Goal: Task Accomplishment & Management: Complete application form

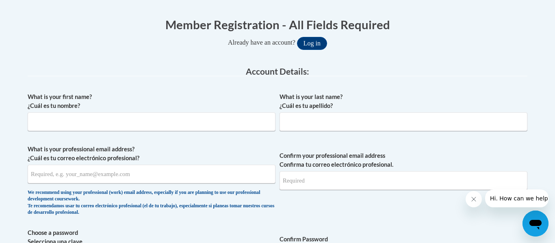
scroll to position [158, 0]
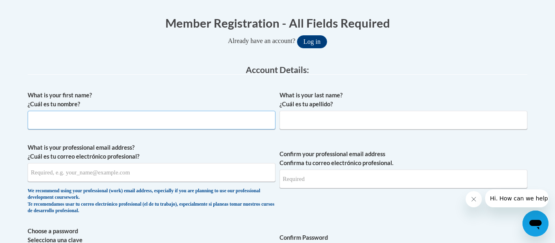
click at [67, 119] on input "What is your first name? ¿Cuál es tu nombre?" at bounding box center [152, 120] width 248 height 19
type input "Thomas"
click at [293, 117] on input "What is your last name? ¿Cuál es tu apellido?" at bounding box center [403, 120] width 248 height 19
type input "Rickard"
click at [115, 175] on input "What is your professional email address? ¿Cuál es tu correo electrónico profesi…" at bounding box center [152, 172] width 248 height 19
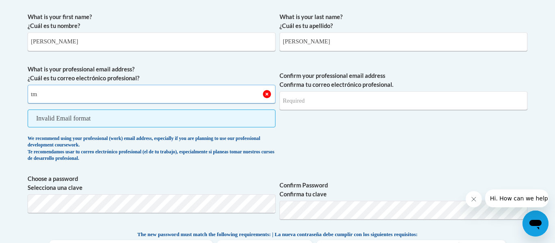
scroll to position [235, 0]
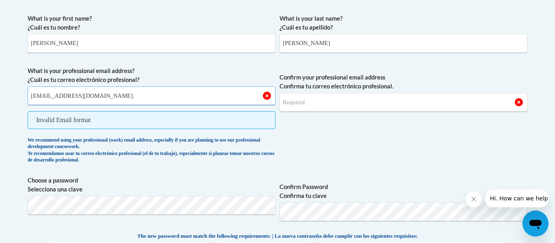
click at [35, 96] on input "tmrickard@kusd.edu." at bounding box center [152, 96] width 248 height 19
type input "trickard@kusd.edu."
click at [305, 98] on input "Confirm your professional email address Confirma tu correo electrónico profesio…" at bounding box center [403, 102] width 248 height 19
type input "trickard@kusd.edu"
click at [87, 94] on input "trickard@kusd.edu." at bounding box center [152, 96] width 248 height 19
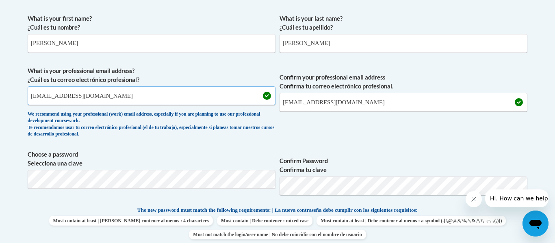
type input "trickard@kusd.edu"
click at [387, 130] on span "Confirm your professional email address Confirma tu correo electrónico profesio…" at bounding box center [403, 104] width 248 height 75
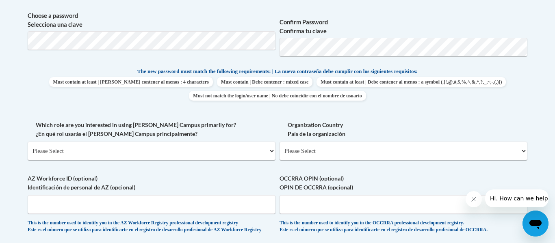
scroll to position [376, 0]
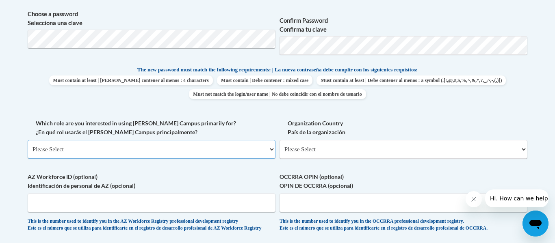
click at [271, 148] on select "Please Select College/University | Colegio/Universidad Community/Nonprofit Part…" at bounding box center [152, 149] width 248 height 19
select select "fbf2d438-af2f-41f8-98f1-81c410e29de3"
click at [28, 140] on select "Please Select College/University | Colegio/Universidad Community/Nonprofit Part…" at bounding box center [152, 149] width 248 height 19
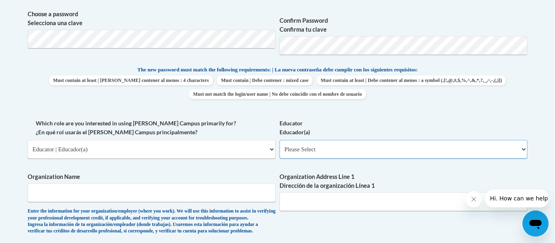
click at [524, 149] on select "Please Select Early Learning/Daycare Teacher/Family Home Care Provider | Maestr…" at bounding box center [403, 149] width 248 height 19
select select "d5fdb05a-b36c-4d60-97fa-9afceda7e903"
click at [279, 140] on select "Please Select Early Learning/Daycare Teacher/Family Home Care Provider | Maestr…" at bounding box center [403, 149] width 248 height 19
click at [225, 191] on input "Organization Name" at bounding box center [152, 193] width 248 height 19
type input "kusd"
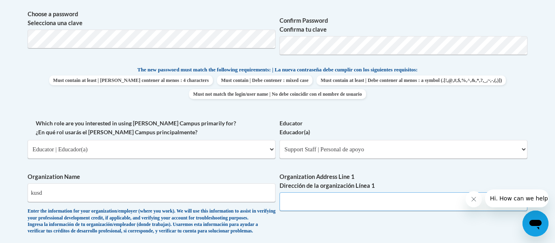
click at [358, 204] on input "Organization Address Line 1 Dirección de la organización Línea 1" at bounding box center [403, 202] width 248 height 19
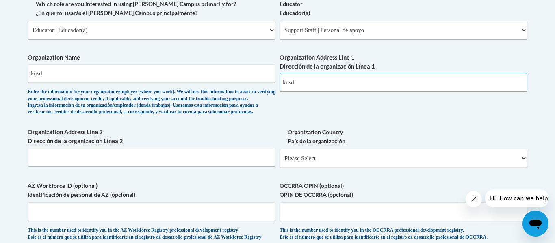
scroll to position [497, 0]
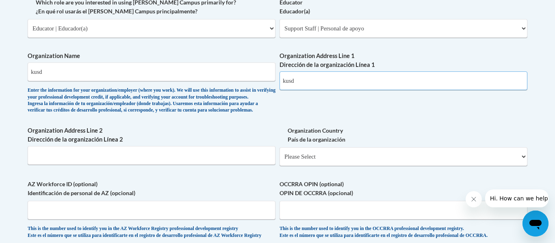
type input "kusd"
click at [527, 166] on select "Please Select United States | Estados Unidos Outside of the United States | Fue…" at bounding box center [403, 156] width 248 height 19
select select "ad49bcad-a171-4b2e-b99c-48b446064914"
click at [279, 160] on select "Please Select United States | Estados Unidos Outside of the United States | Fue…" at bounding box center [403, 156] width 248 height 19
select select
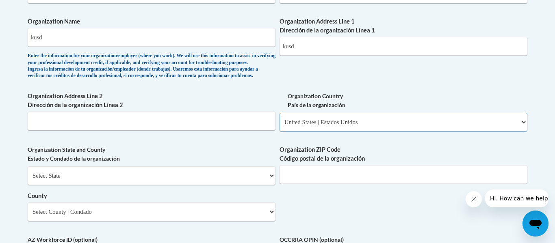
scroll to position [544, 0]
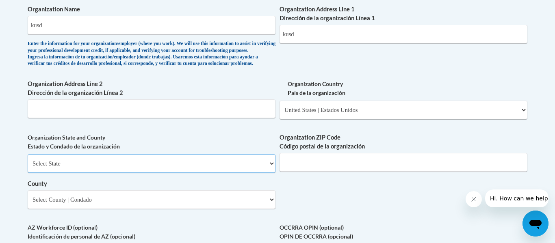
click at [269, 173] on select "Select State Alabama Alaska Arizona Arkansas California Colorado Connecticut De…" at bounding box center [152, 163] width 248 height 19
select select "Wisconsin"
click at [28, 168] on select "Select State Alabama Alaska Arizona Arkansas California Colorado Connecticut De…" at bounding box center [152, 163] width 248 height 19
click at [274, 209] on select "Select County Adams Ashland Barron Bayfield Brown Buffalo Burnett Calumet Chipp…" at bounding box center [152, 200] width 248 height 19
select select "Kenosha"
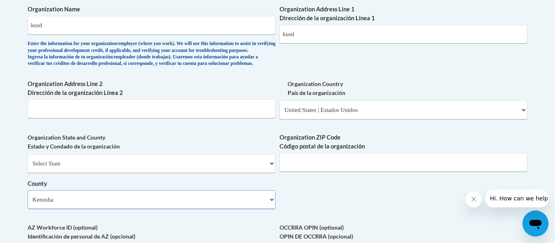
click at [28, 204] on select "Select County Adams Ashland Barron Bayfield Brown Buffalo Burnett Calumet Chipp…" at bounding box center [152, 200] width 248 height 19
click at [64, 27] on input "kusd" at bounding box center [152, 25] width 248 height 19
type input "k"
type input "w"
type input "kusd"
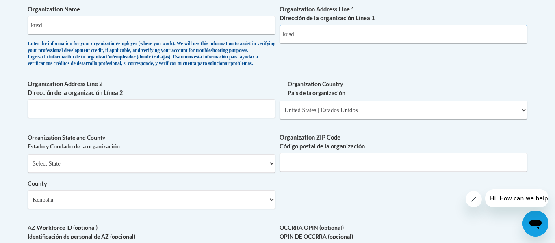
click at [305, 33] on input "kusd" at bounding box center [403, 34] width 248 height 19
type input "kusd"
click at [75, 117] on input "Organization Address Line 2 Dirección de la organización Línea 2" at bounding box center [152, 109] width 248 height 19
type input "8542 Copper road531"
click at [306, 171] on input "Organization ZIP Code Código postal de la organización" at bounding box center [403, 162] width 248 height 19
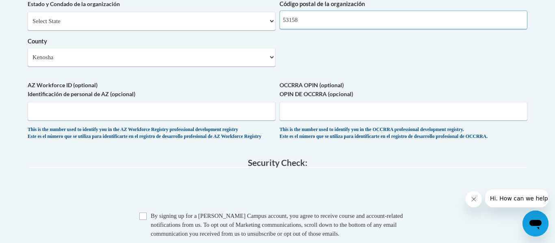
scroll to position [688, 0]
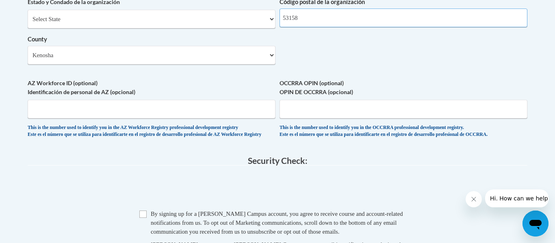
type input "53158"
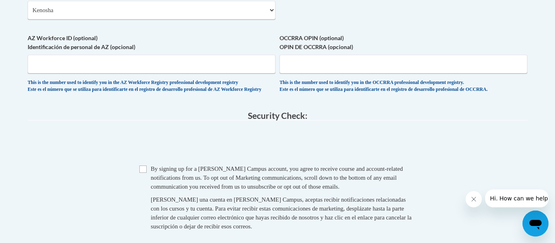
scroll to position [821, 0]
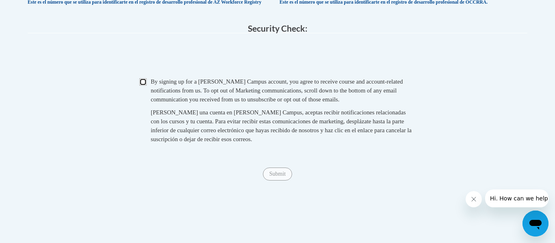
click at [144, 86] on input "Checkbox" at bounding box center [142, 81] width 7 height 7
checkbox input "true"
click at [284, 181] on input "Submit" at bounding box center [277, 174] width 29 height 13
